Goal: Information Seeking & Learning: Find specific fact

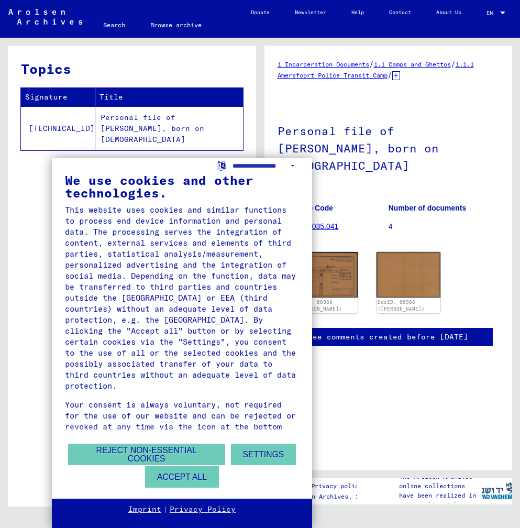
click at [185, 488] on div "Reject non-essential cookies Settings Accept all" at bounding box center [182, 465] width 234 height 45
click at [163, 478] on button "Accept all" at bounding box center [182, 476] width 74 height 21
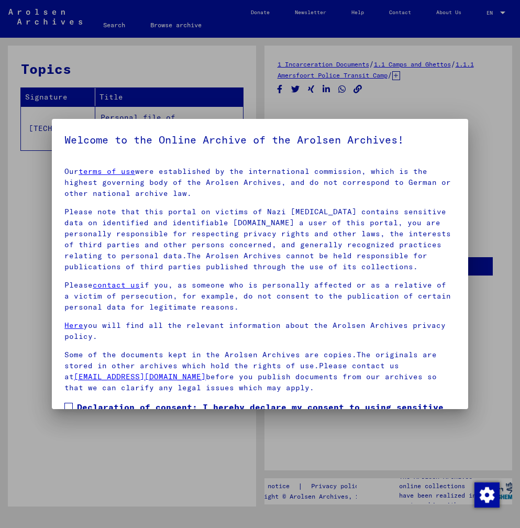
click at [68, 403] on span at bounding box center [68, 407] width 8 height 8
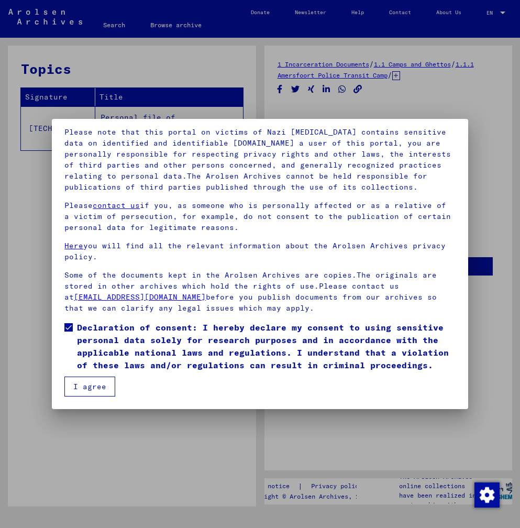
click at [92, 389] on button "I agree" at bounding box center [89, 386] width 51 height 20
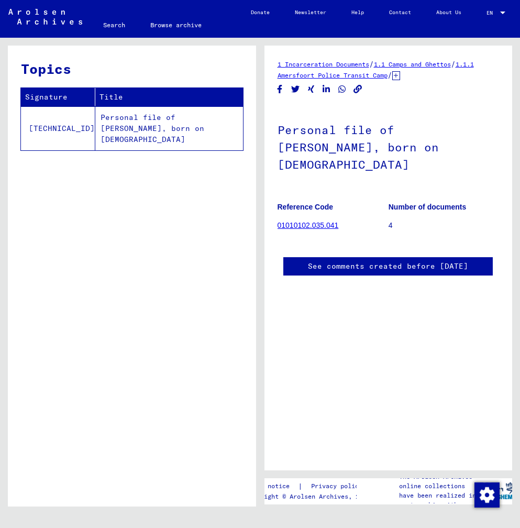
click at [109, 117] on td "Personal file of [PERSON_NAME], born on [DEMOGRAPHIC_DATA]" at bounding box center [169, 128] width 148 height 44
click at [95, 121] on td "Personal file of [PERSON_NAME], born on [DEMOGRAPHIC_DATA]" at bounding box center [169, 128] width 148 height 44
click at [319, 221] on link "01010102.035.041" at bounding box center [307, 225] width 61 height 8
